Goal: Information Seeking & Learning: Learn about a topic

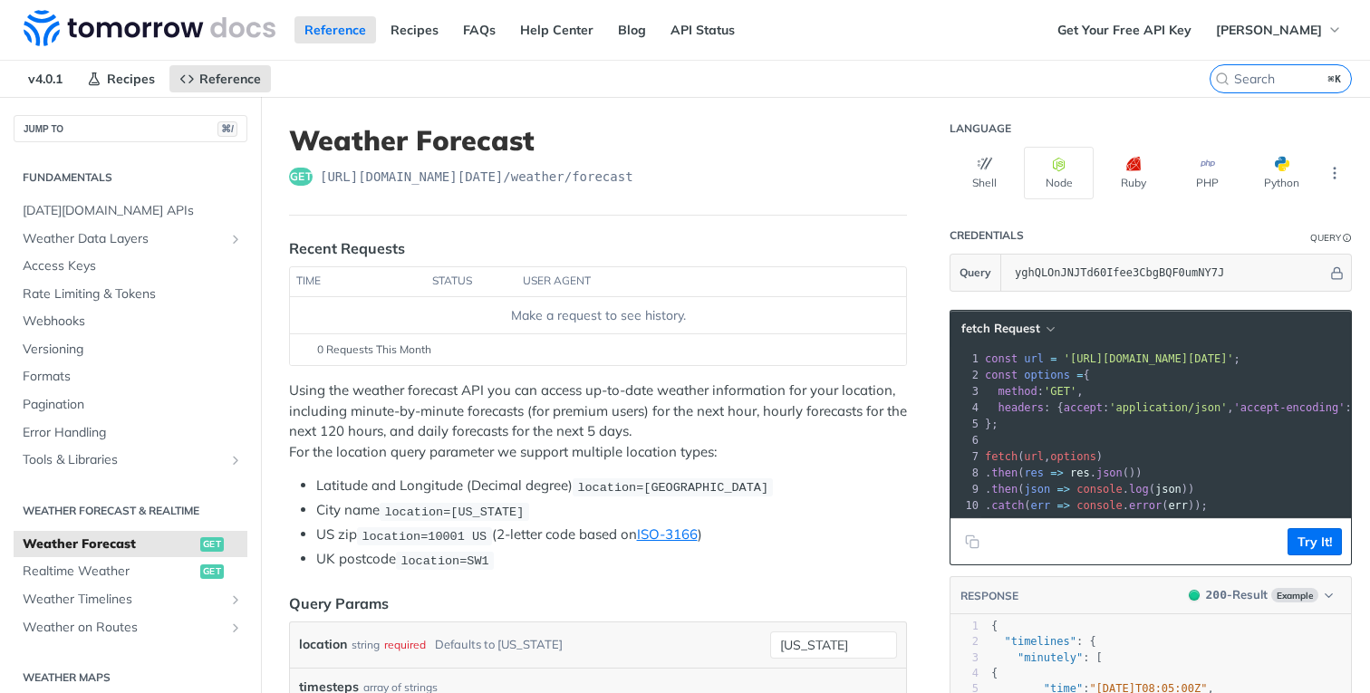
scroll to position [368, 0]
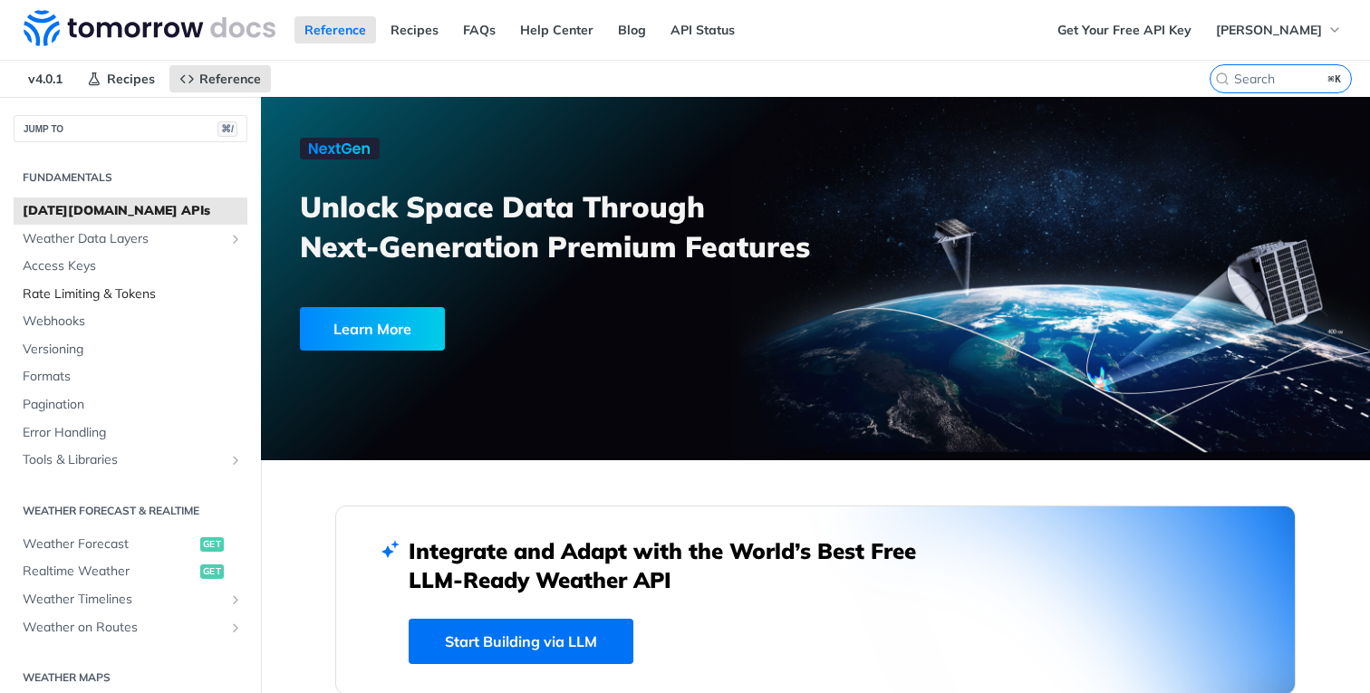
click at [128, 292] on span "Rate Limiting & Tokens" at bounding box center [133, 295] width 220 height 18
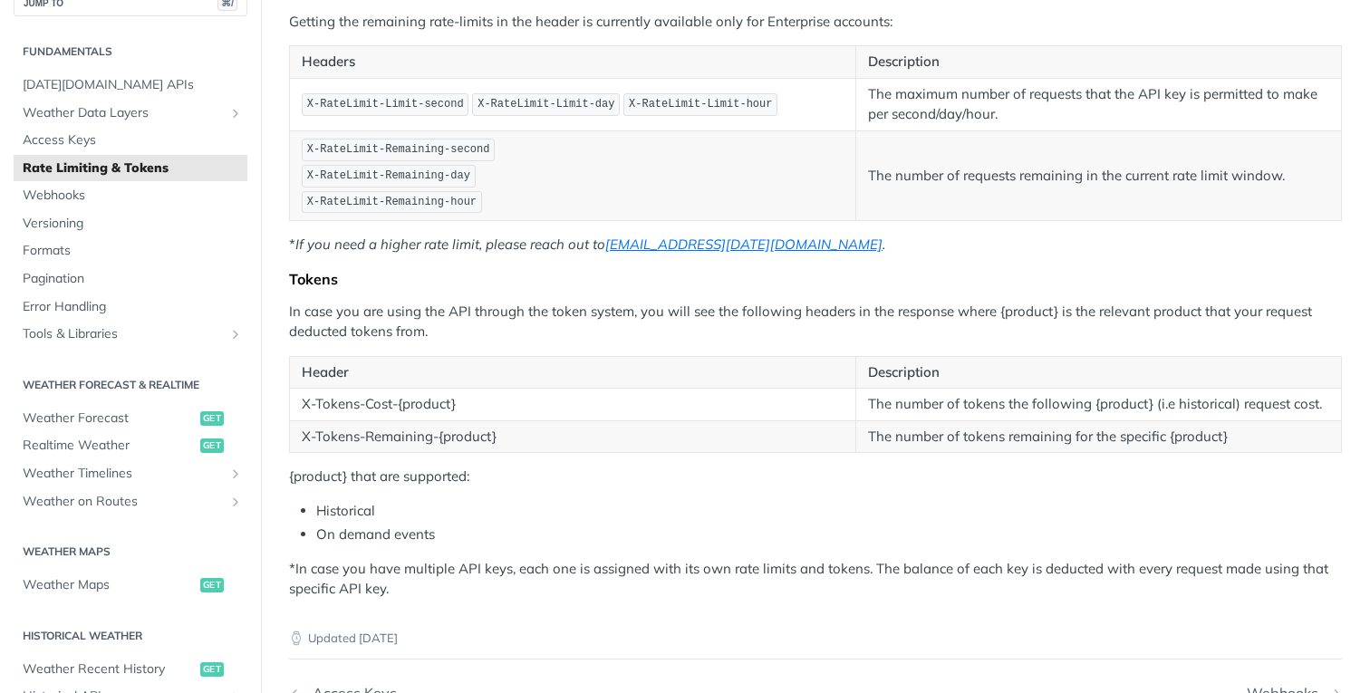
scroll to position [19, 0]
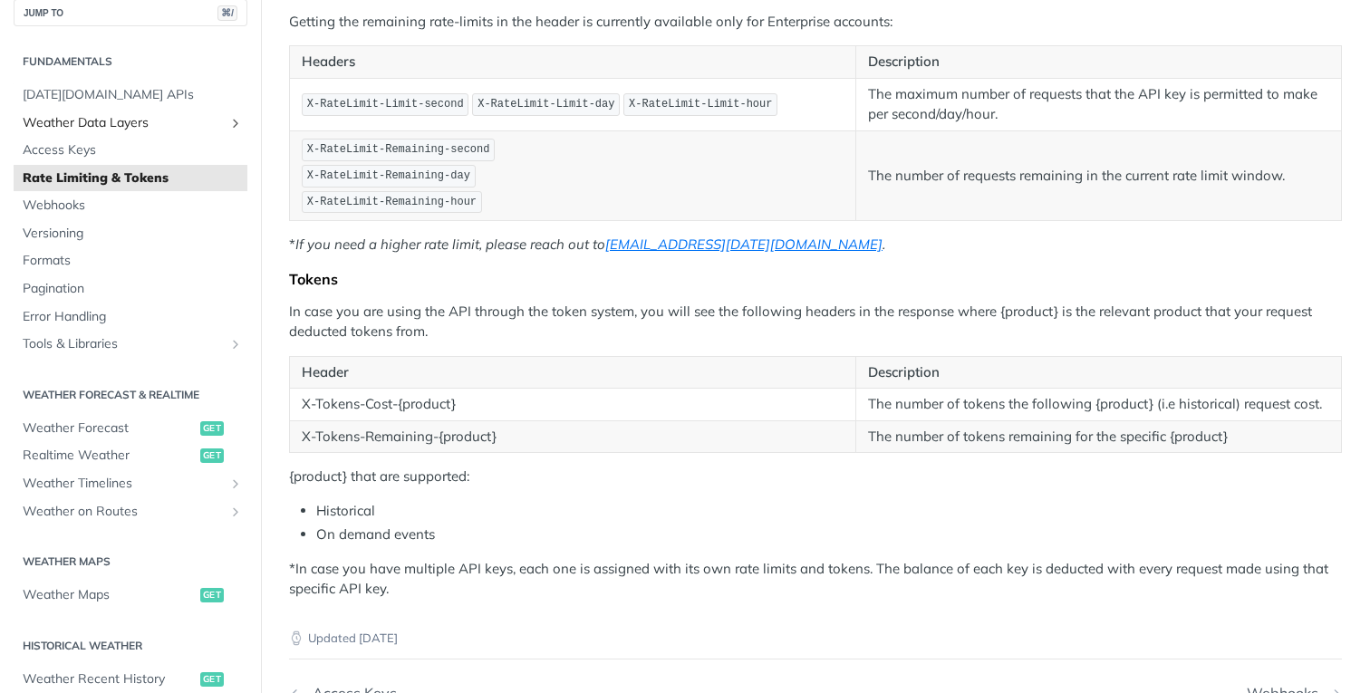
click at [126, 123] on span "Weather Data Layers" at bounding box center [123, 123] width 201 height 18
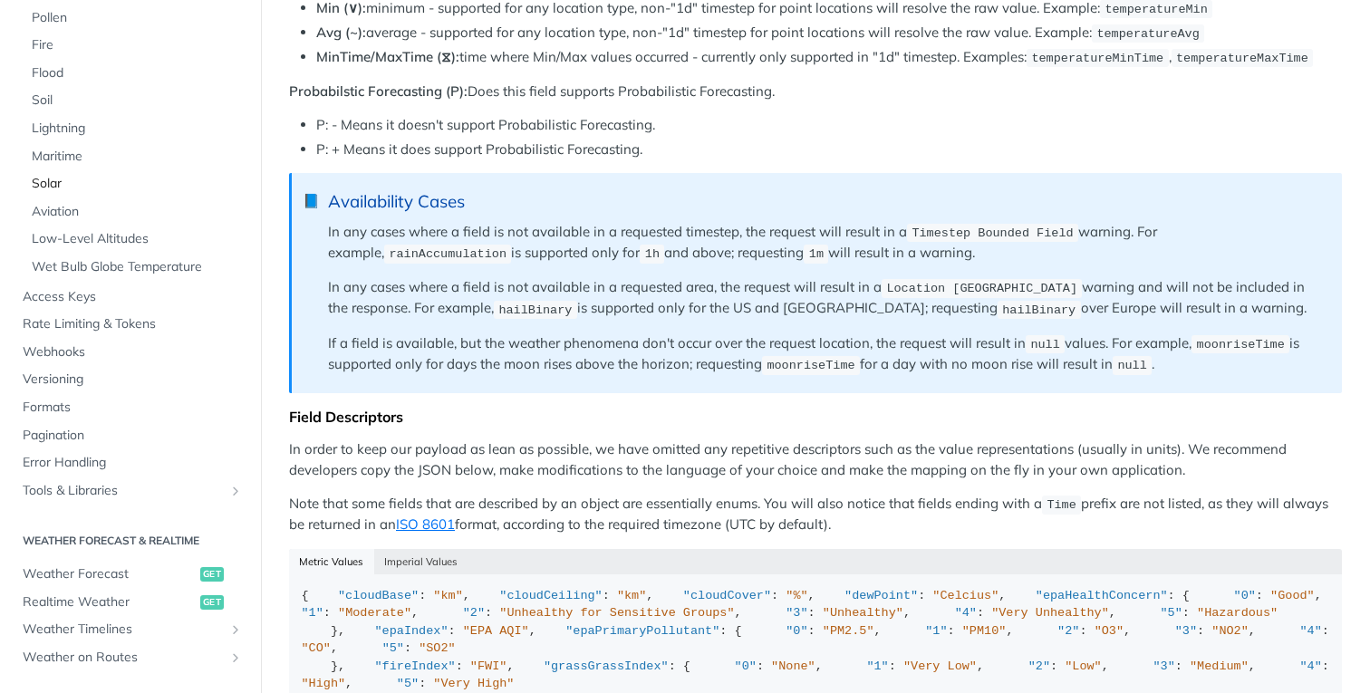
scroll to position [350, 0]
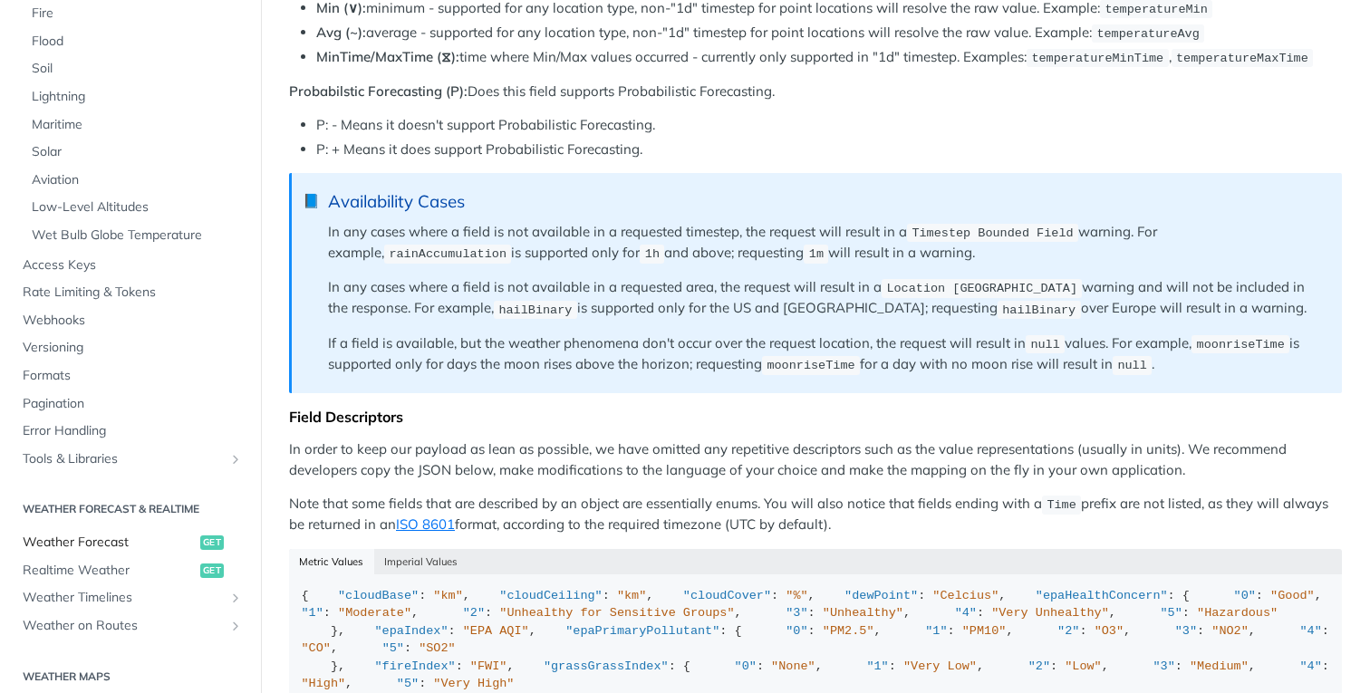
click at [92, 539] on span "Weather Forecast" at bounding box center [109, 543] width 173 height 18
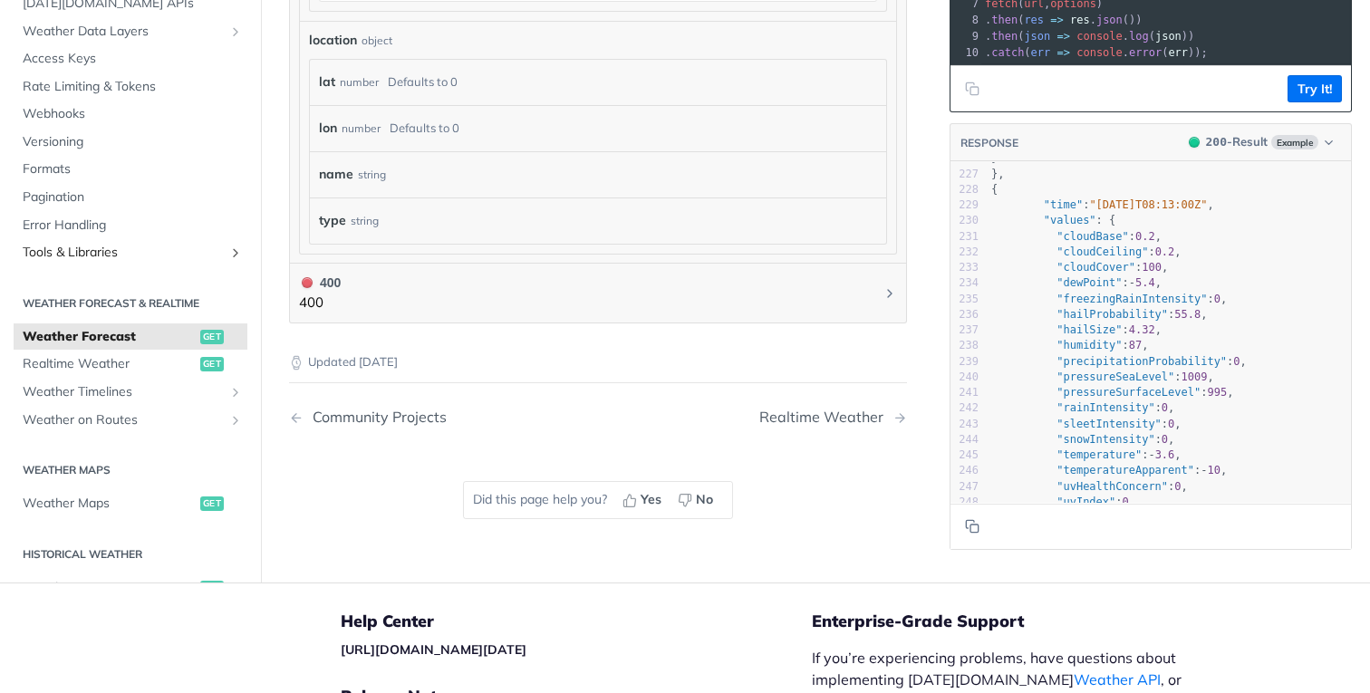
click at [105, 244] on span "Tools & Libraries" at bounding box center [123, 253] width 201 height 18
